Goal: Task Accomplishment & Management: Check status

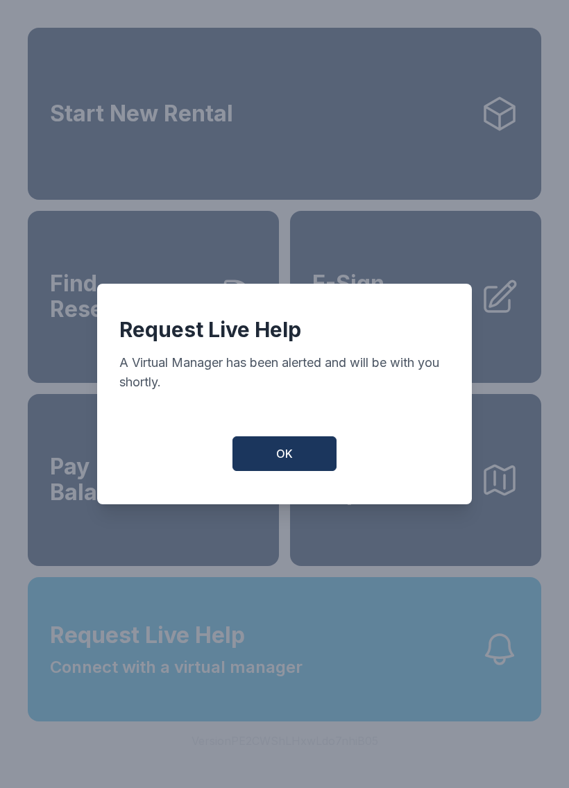
click at [309, 454] on button "OK" at bounding box center [284, 453] width 104 height 35
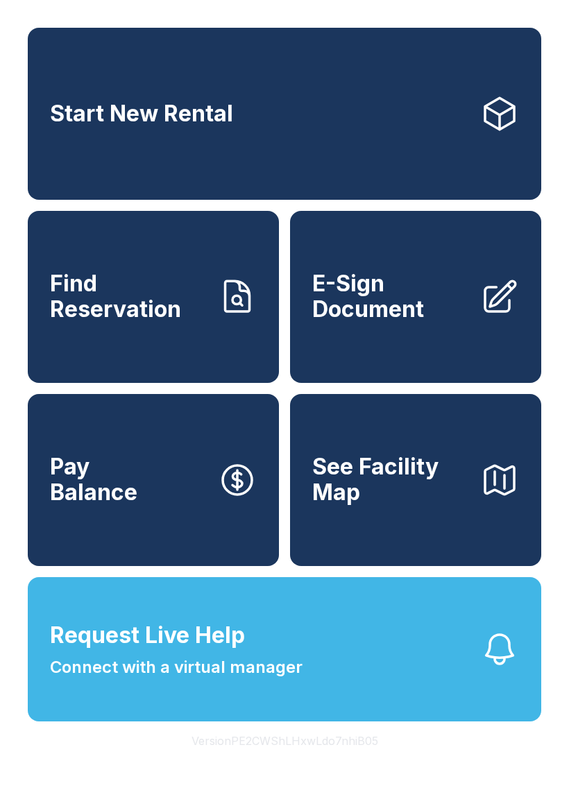
click at [472, 688] on button "Request Live Help Connect with a virtual manager" at bounding box center [284, 649] width 513 height 144
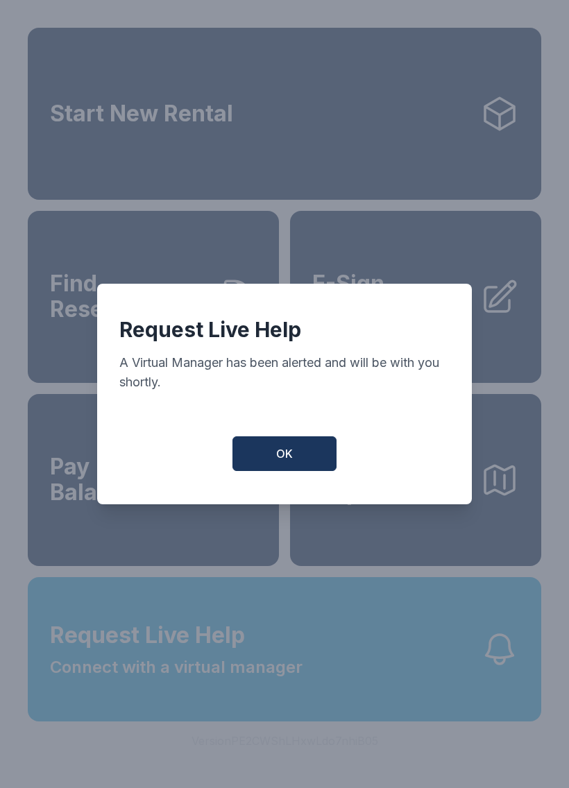
click at [486, 736] on div "Request Live Help A Virtual Manager has been alerted and will be with you short…" at bounding box center [284, 394] width 569 height 788
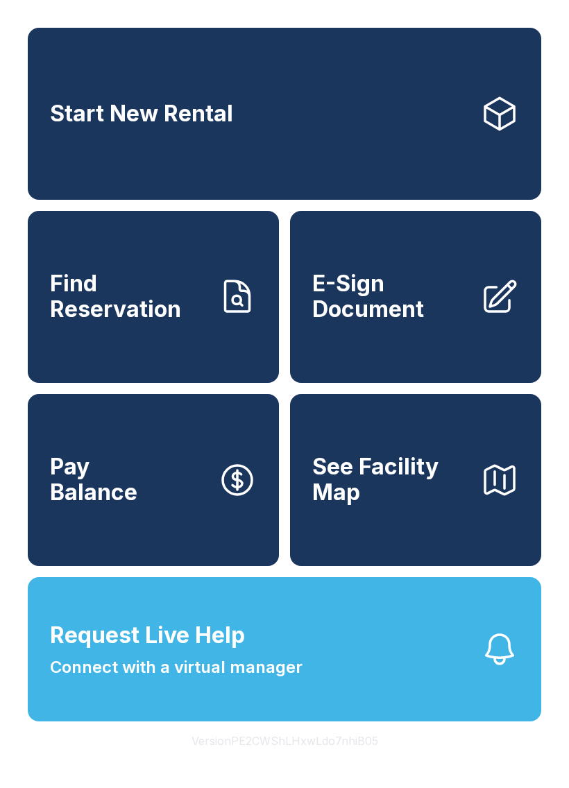
click at [191, 320] on span "Find Reservation" at bounding box center [128, 296] width 157 height 51
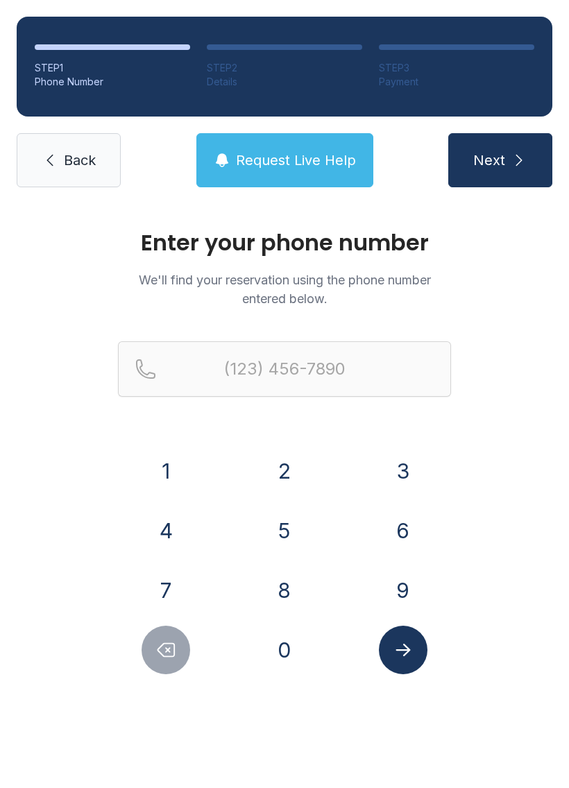
click at [174, 527] on button "4" at bounding box center [166, 530] width 49 height 49
click at [403, 470] on button "3" at bounding box center [403, 471] width 49 height 49
click at [166, 536] on button "4" at bounding box center [166, 530] width 49 height 49
click at [397, 583] on button "9" at bounding box center [403, 590] width 49 height 49
click at [157, 586] on button "7" at bounding box center [166, 590] width 49 height 49
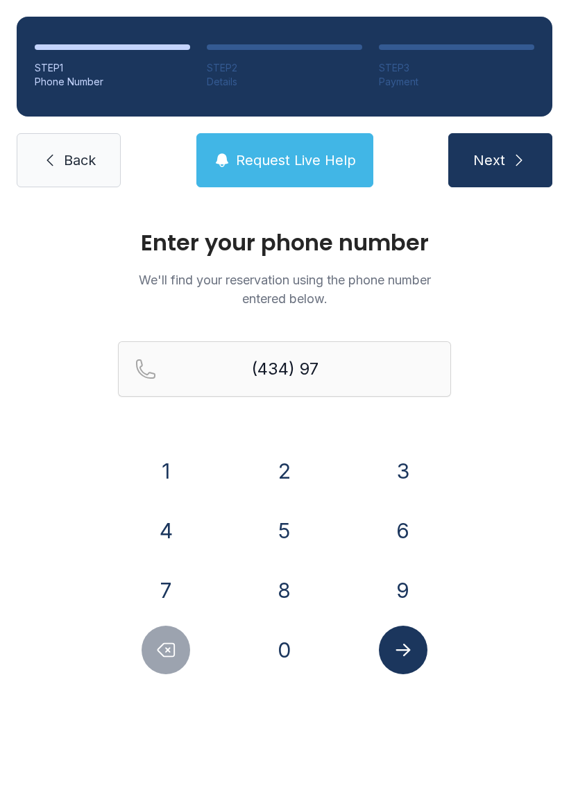
click at [289, 590] on button "8" at bounding box center [284, 590] width 49 height 49
click at [403, 583] on button "9" at bounding box center [403, 590] width 49 height 49
click at [398, 527] on button "6" at bounding box center [403, 530] width 49 height 49
click at [404, 477] on button "3" at bounding box center [403, 471] width 49 height 49
click at [176, 469] on button "1" at bounding box center [166, 471] width 49 height 49
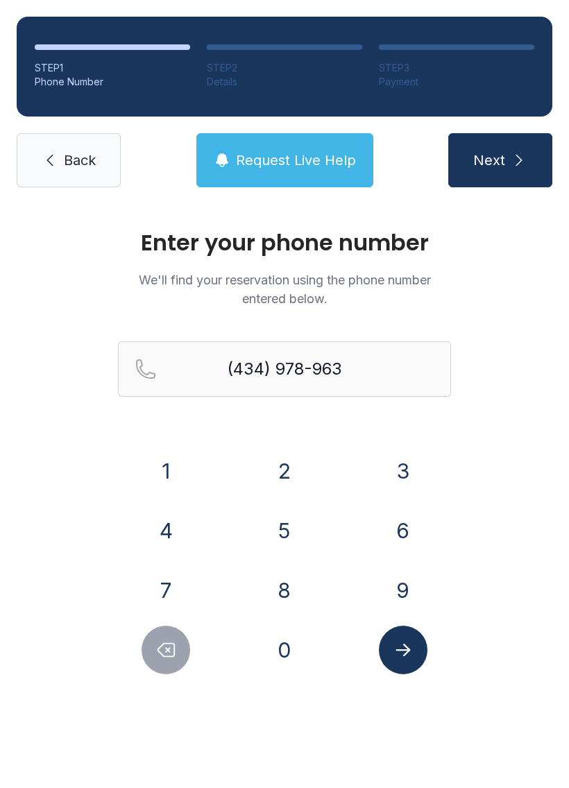
type input "[PHONE_NUMBER]"
click at [404, 633] on button "Submit lookup form" at bounding box center [403, 650] width 49 height 49
